Goal: Navigation & Orientation: Find specific page/section

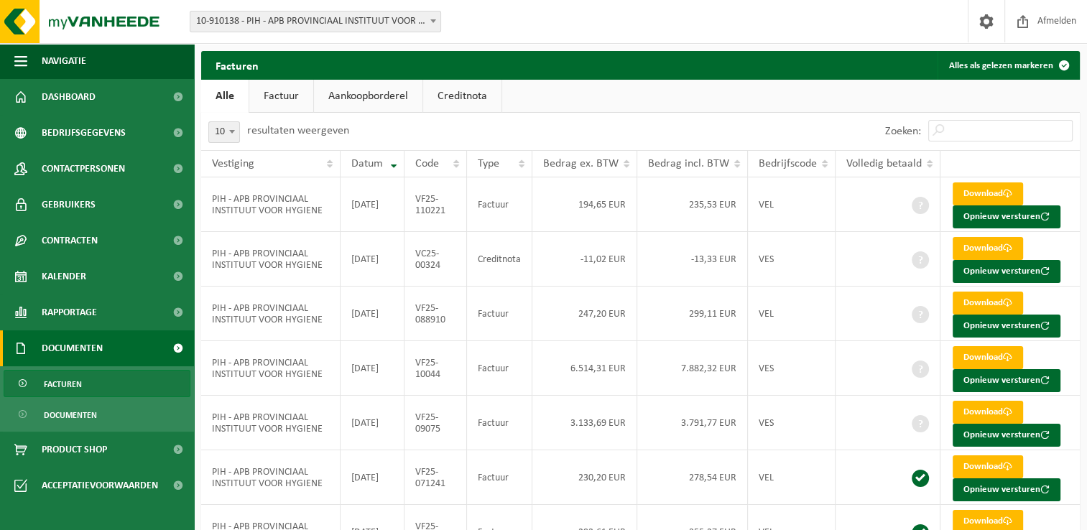
click at [573, 93] on ul "Alle Factuur Aankoopborderel Creditnota" at bounding box center [640, 96] width 879 height 33
click at [109, 110] on link "Dashboard" at bounding box center [97, 97] width 194 height 36
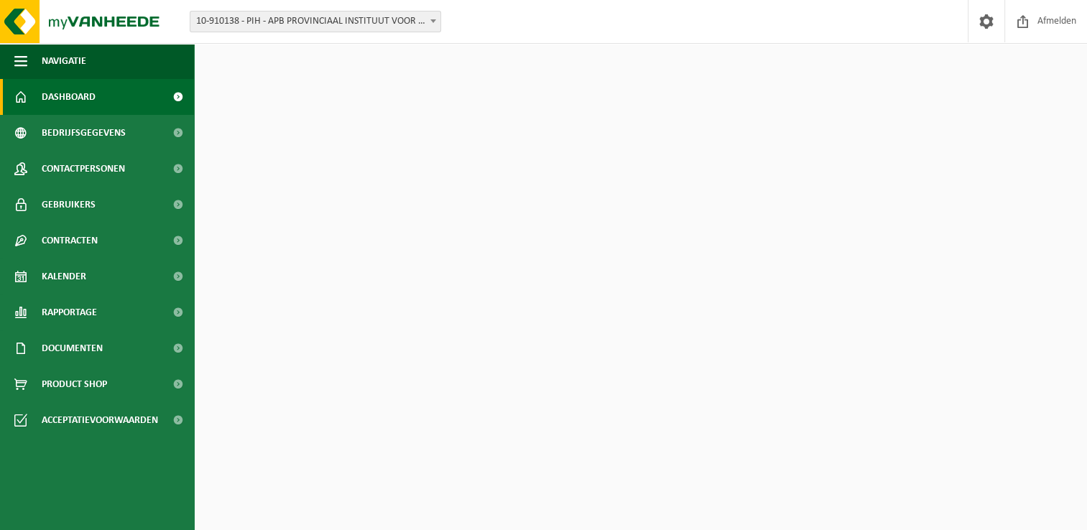
click at [264, 310] on div "Download nu de Vanheede+ app! Verberg Certificaten & attesten Bekijk uw certifi…" at bounding box center [641, 299] width 886 height 511
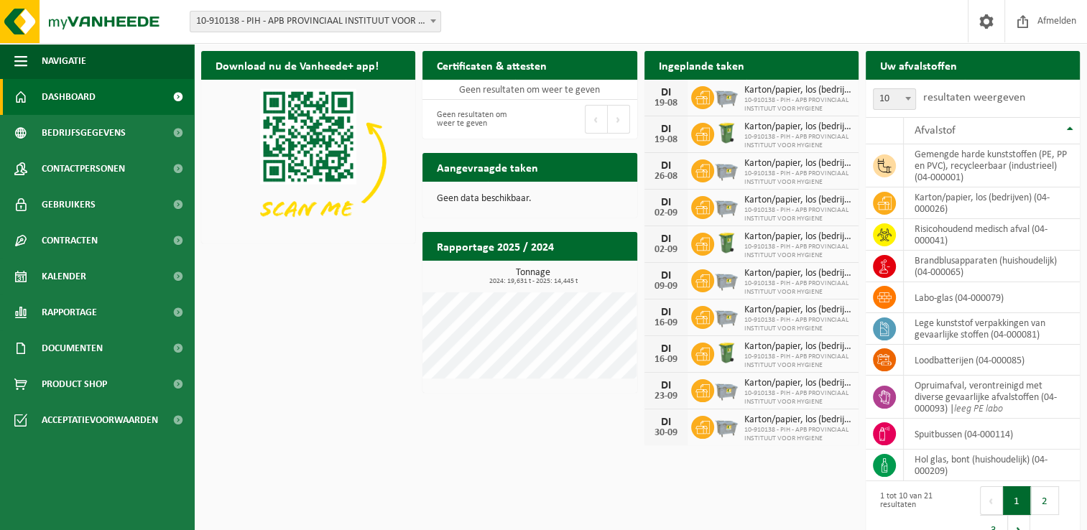
click at [413, 307] on div "Download nu de Vanheede+ app! Verberg Certificaten & attesten Bekijk uw certifi…" at bounding box center [641, 299] width 886 height 511
click at [287, 323] on div "Download nu de Vanheede+ app! Verberg Certificaten & attesten Bekijk uw certifi…" at bounding box center [641, 299] width 886 height 511
drag, startPoint x: 301, startPoint y: 312, endPoint x: 285, endPoint y: 299, distance: 21.0
click at [300, 310] on div "Download nu de Vanheede+ app! Verberg Certificaten & attesten Bekijk uw certifi…" at bounding box center [641, 299] width 886 height 511
click at [339, 309] on div "Download nu de Vanheede+ app! Verberg Certificaten & attesten Bekijk uw certifi…" at bounding box center [641, 299] width 886 height 511
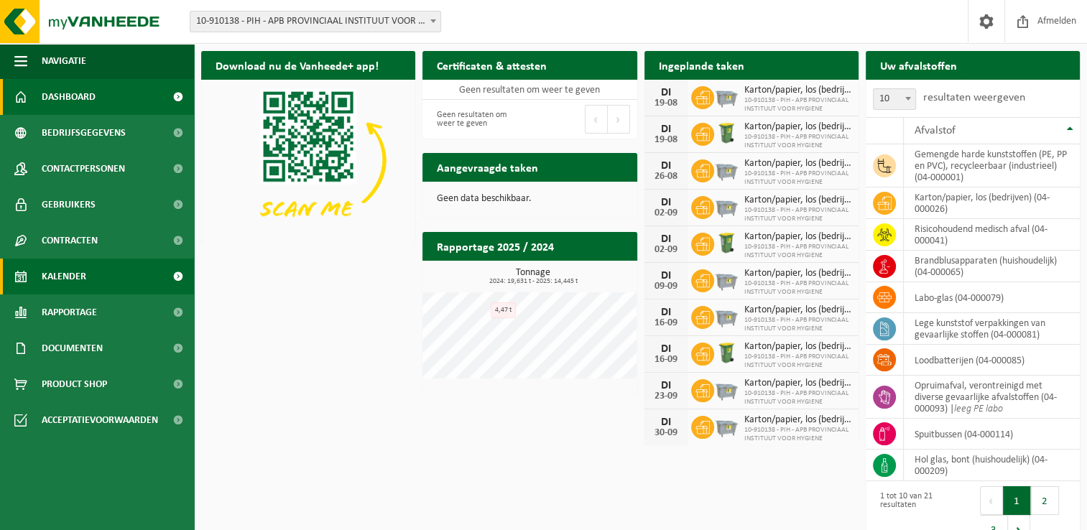
click at [121, 260] on link "Kalender" at bounding box center [97, 277] width 194 height 36
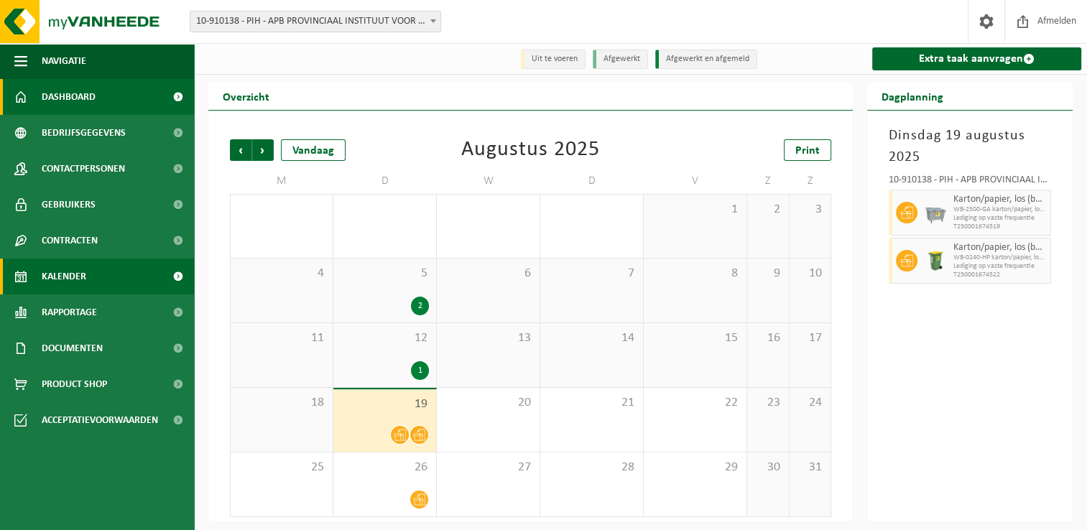
click at [129, 98] on link "Dashboard" at bounding box center [97, 97] width 194 height 36
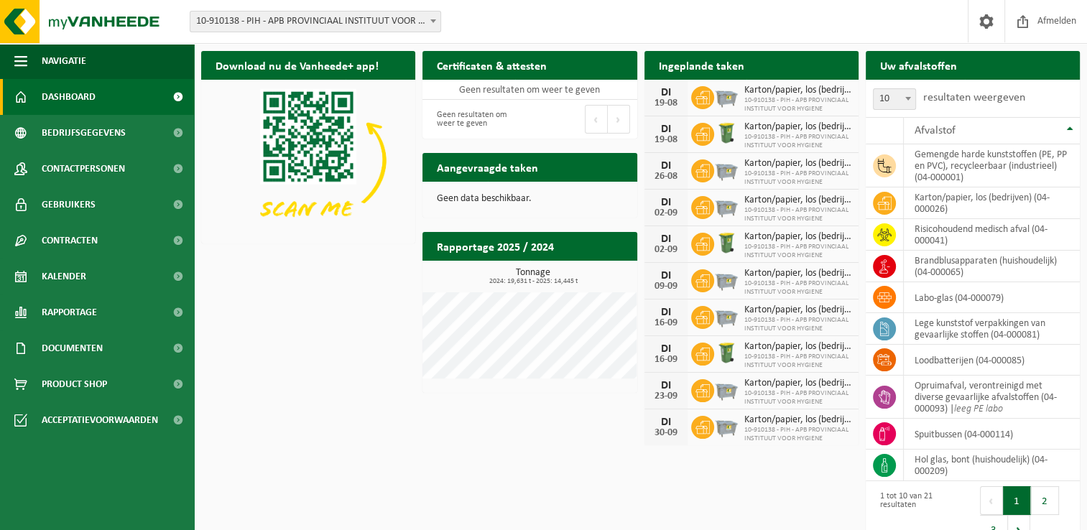
click at [313, 330] on div "Download nu de Vanheede+ app! Verberg Certificaten & attesten Bekijk uw certifi…" at bounding box center [641, 299] width 886 height 511
